Goal: Information Seeking & Learning: Learn about a topic

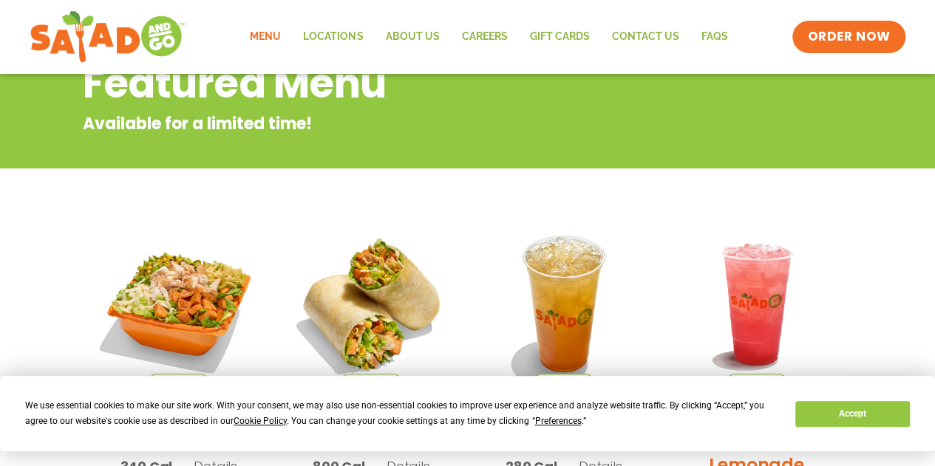
scroll to position [185, 0]
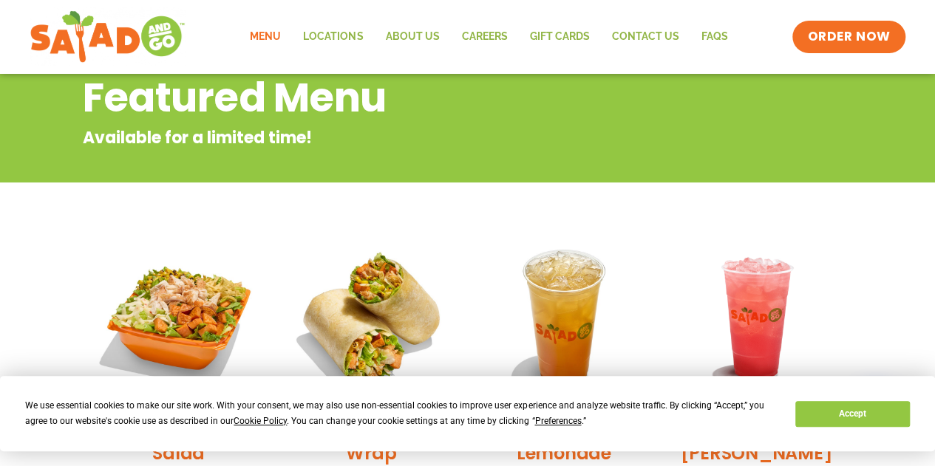
click at [268, 35] on link "Menu" at bounding box center [265, 37] width 53 height 34
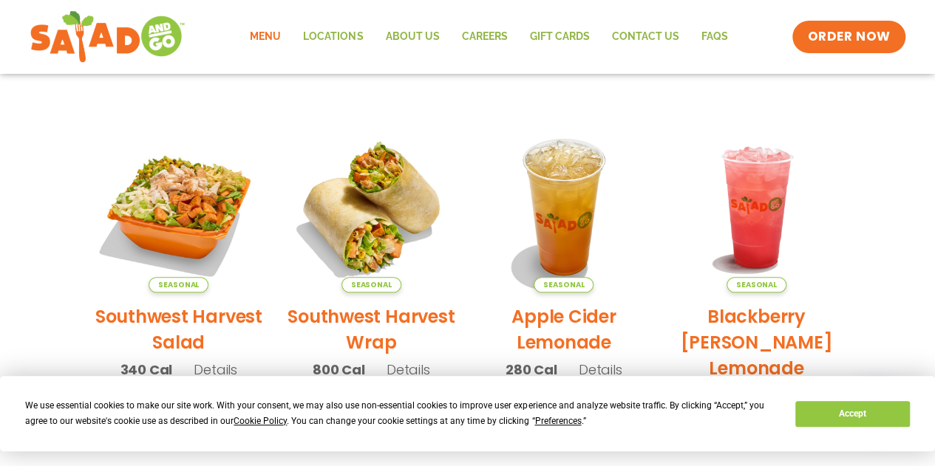
scroll to position [74, 0]
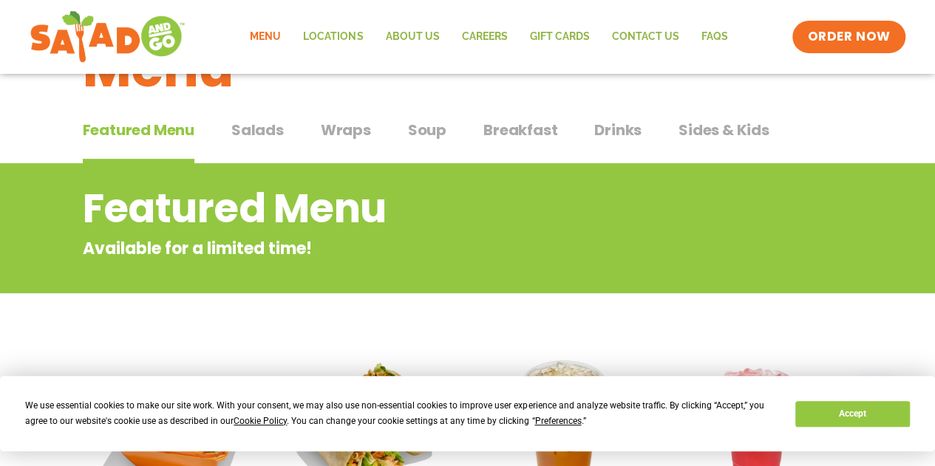
click at [334, 127] on span "Wraps" at bounding box center [346, 130] width 50 height 22
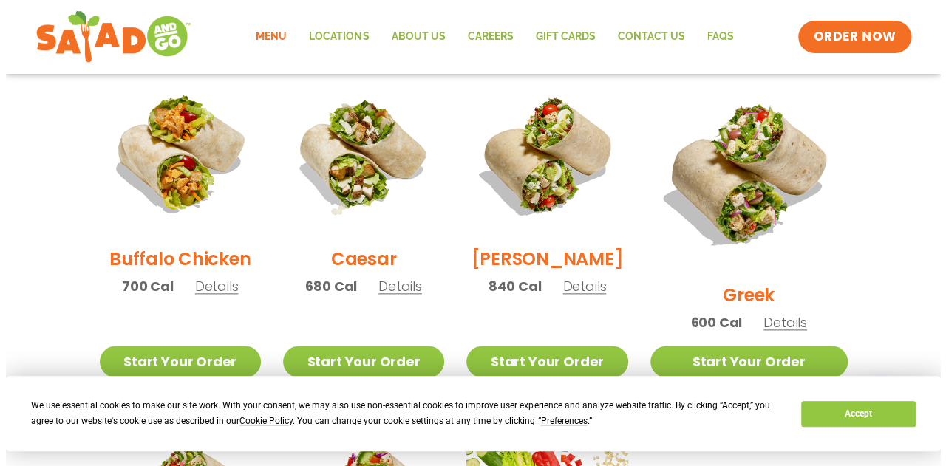
scroll to position [813, 0]
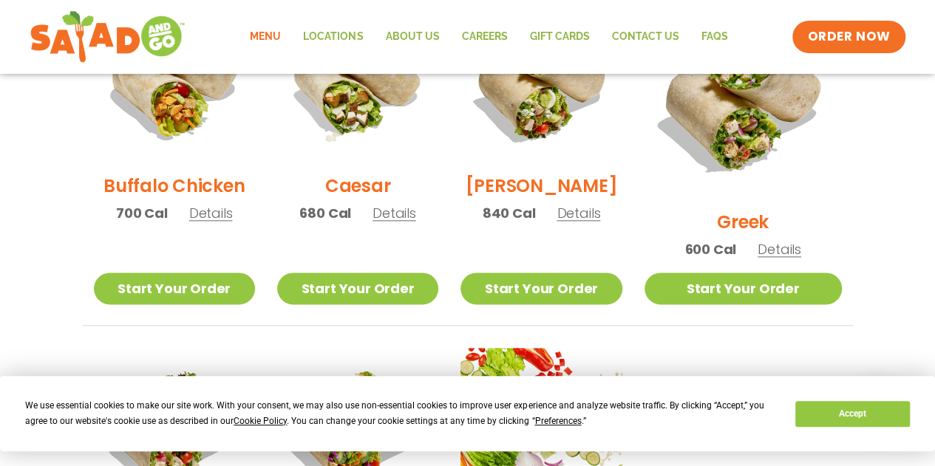
click at [777, 240] on span "Details" at bounding box center [779, 249] width 44 height 18
